Goal: Task Accomplishment & Management: Manage account settings

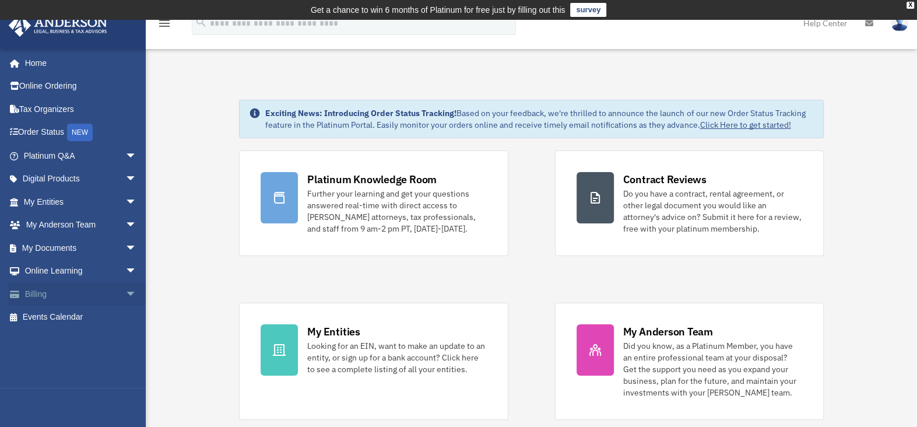
click at [125, 293] on span "arrow_drop_down" at bounding box center [136, 294] width 23 height 24
click at [89, 361] on link "Manage Payments" at bounding box center [85, 363] width 138 height 23
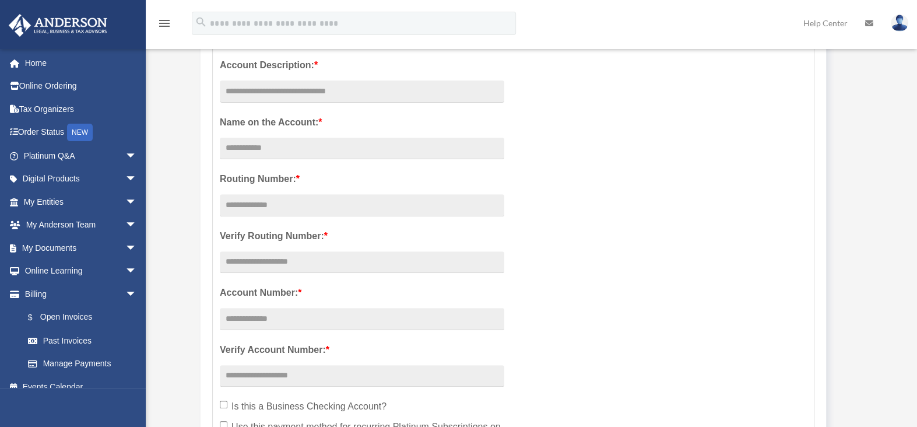
scroll to position [233, 0]
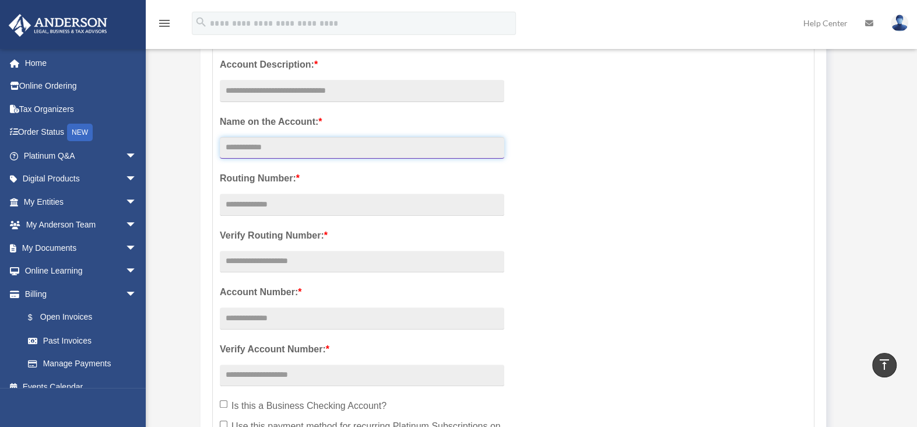
click at [262, 147] on input "Account Description: *" at bounding box center [362, 148] width 285 height 22
click at [533, 159] on div "Account Description: * Name on the Account: * Routing Number: * Verify Routing …" at bounding box center [513, 264] width 605 height 428
